Goal: Task Accomplishment & Management: Manage account settings

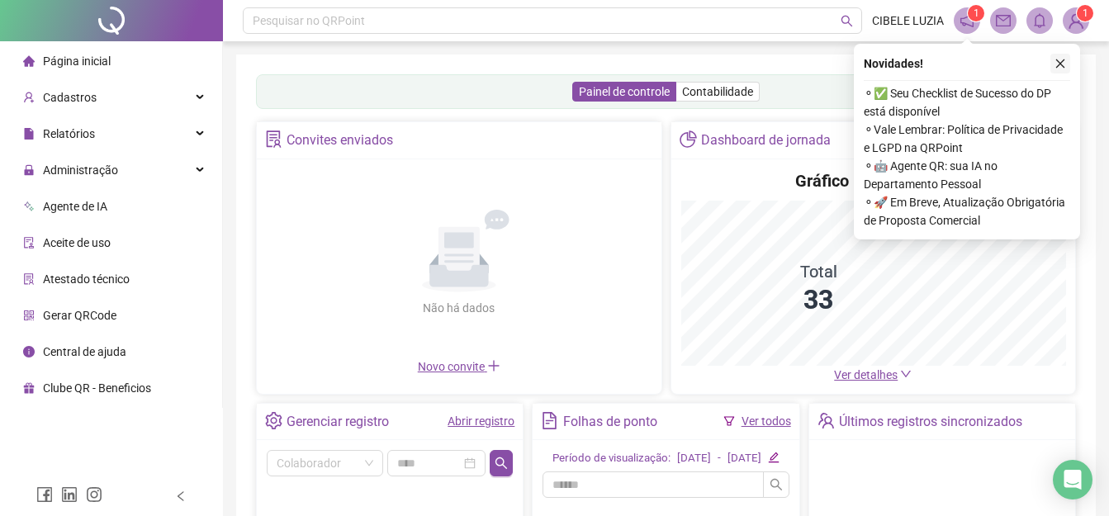
click at [1061, 59] on icon "close" at bounding box center [1060, 64] width 12 height 12
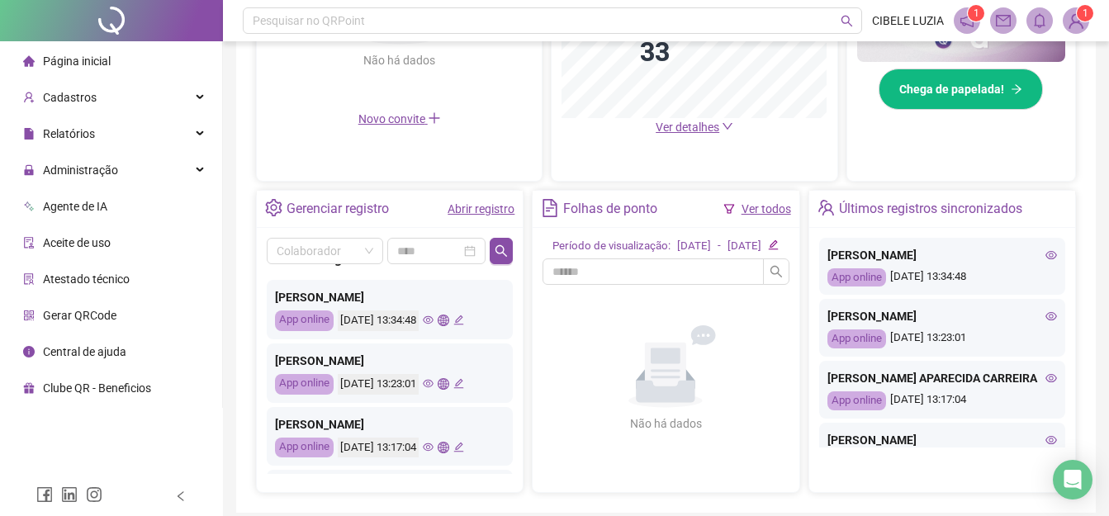
scroll to position [33, 0]
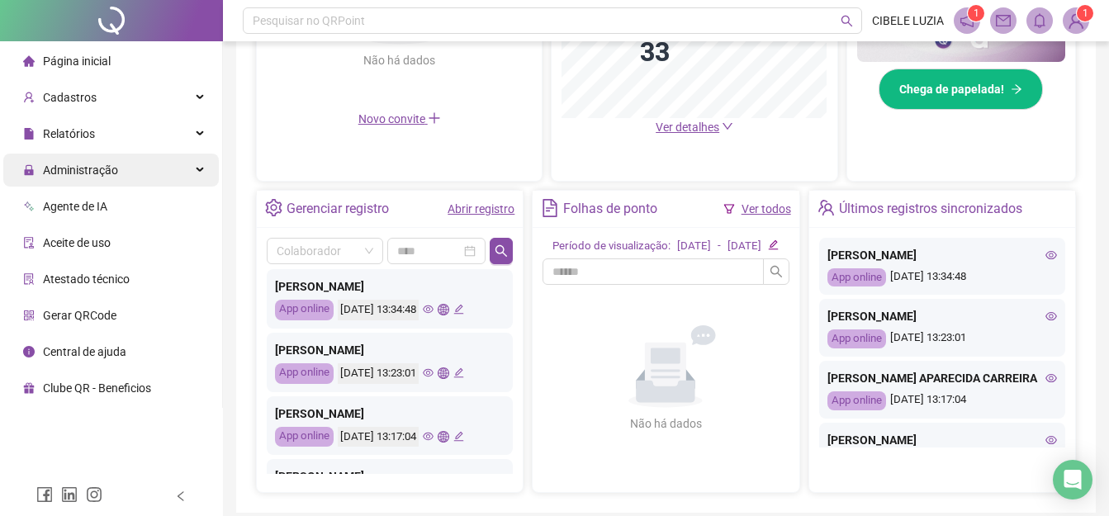
click at [84, 168] on span "Administração" at bounding box center [80, 169] width 75 height 13
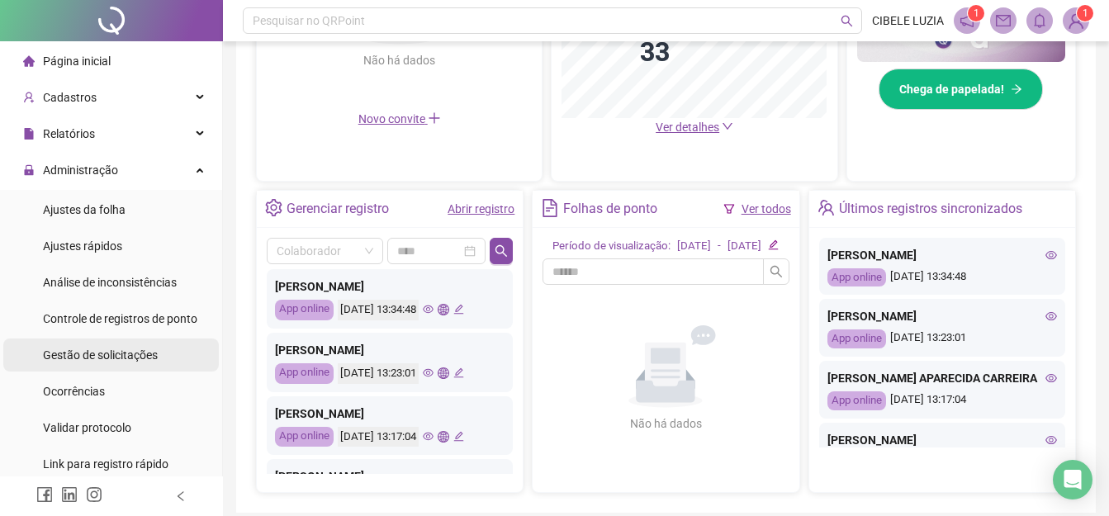
click at [97, 352] on span "Gestão de solicitações" at bounding box center [100, 354] width 115 height 13
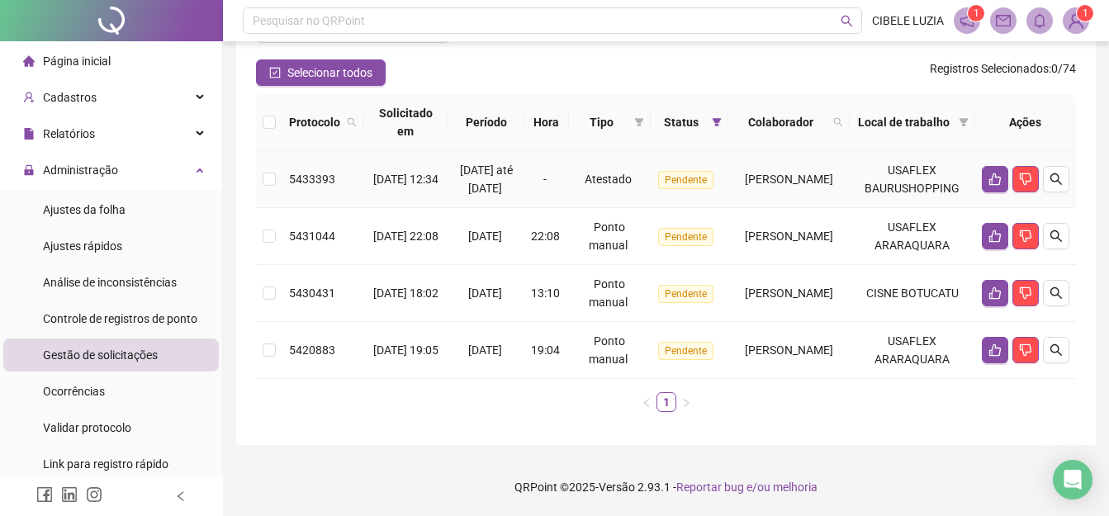
scroll to position [150, 0]
click at [712, 117] on icon "filter" at bounding box center [717, 122] width 10 height 10
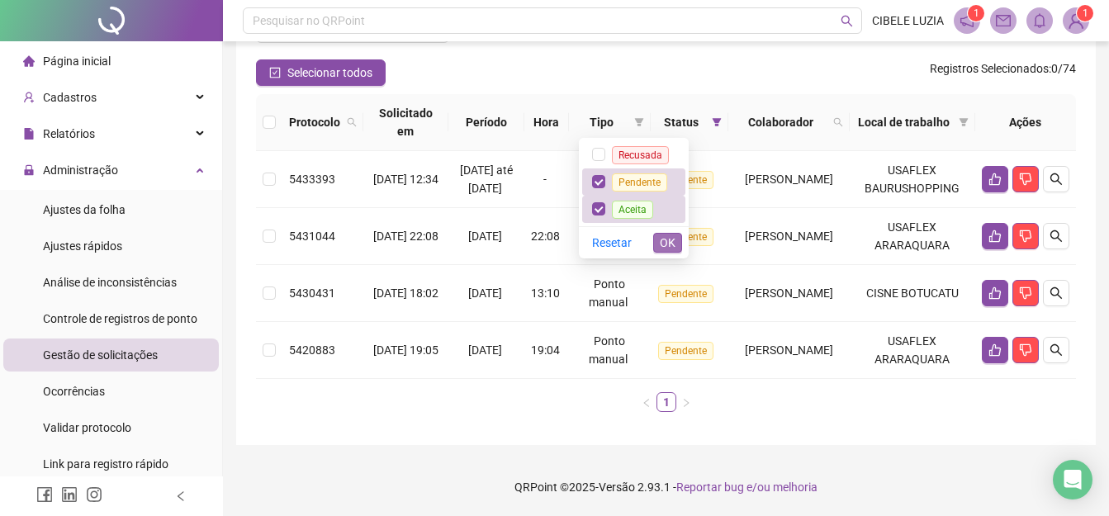
click at [674, 234] on span "OK" at bounding box center [668, 243] width 16 height 18
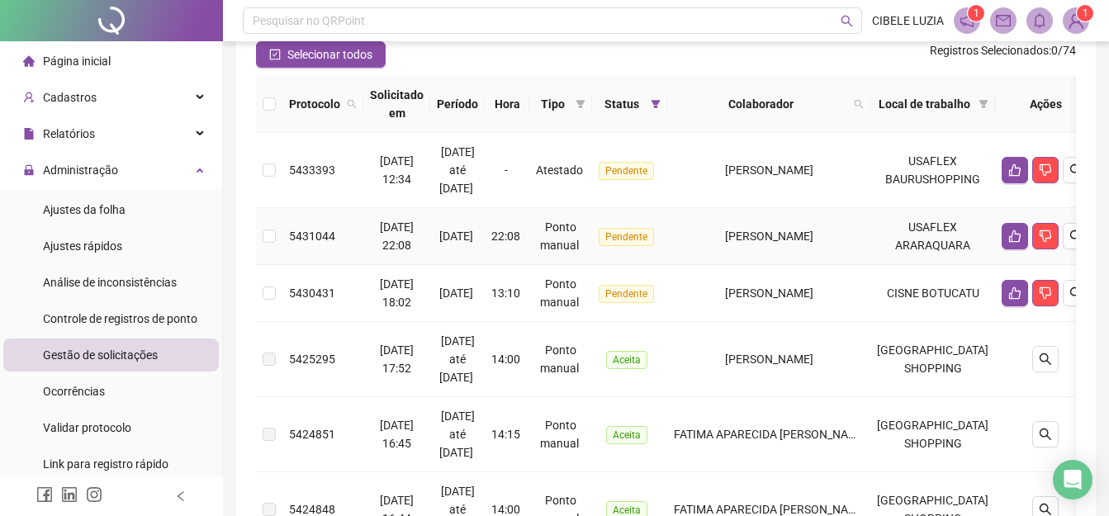
drag, startPoint x: 674, startPoint y: 224, endPoint x: 1122, endPoint y: 449, distance: 501.8
click at [667, 223] on td "Pendente" at bounding box center [629, 236] width 75 height 57
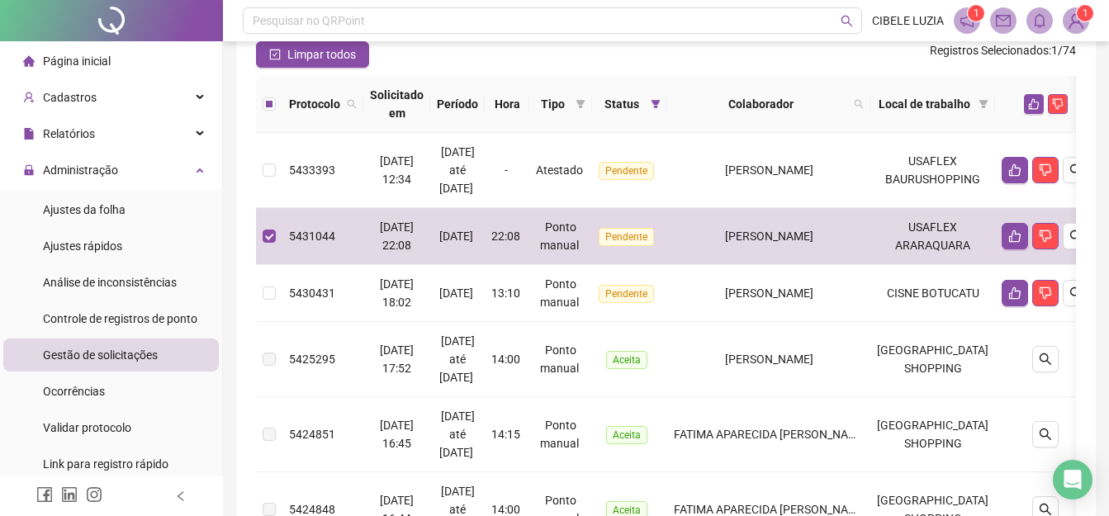
scroll to position [233, 0]
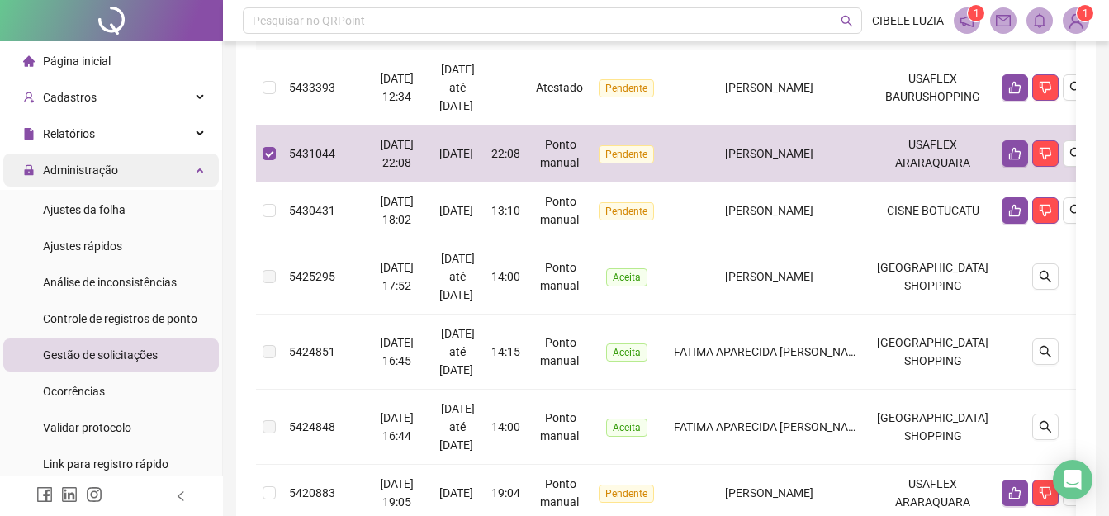
click at [59, 165] on span "Administração" at bounding box center [80, 169] width 75 height 13
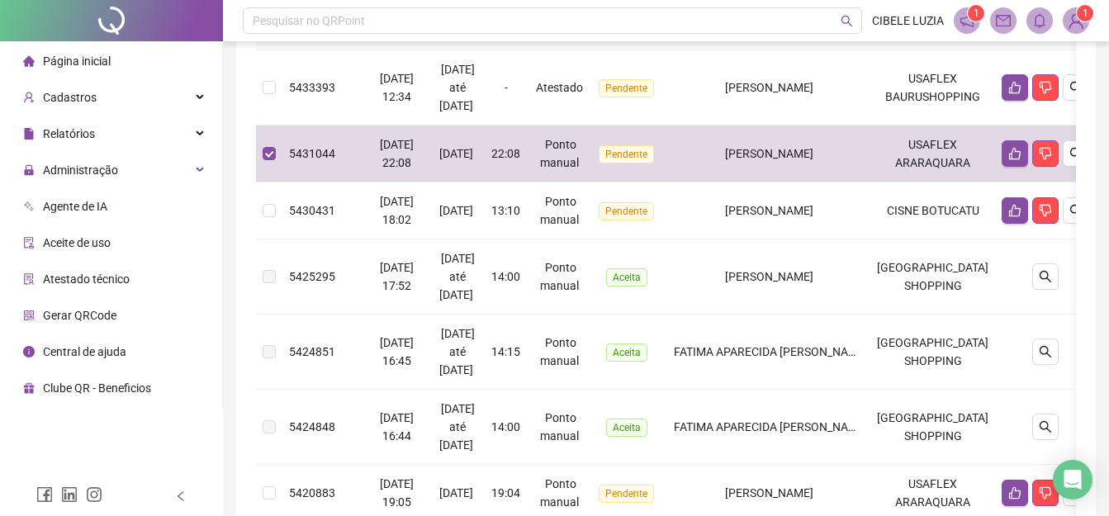
click at [85, 61] on span "Página inicial" at bounding box center [77, 60] width 68 height 13
